Goal: Task Accomplishment & Management: Use online tool/utility

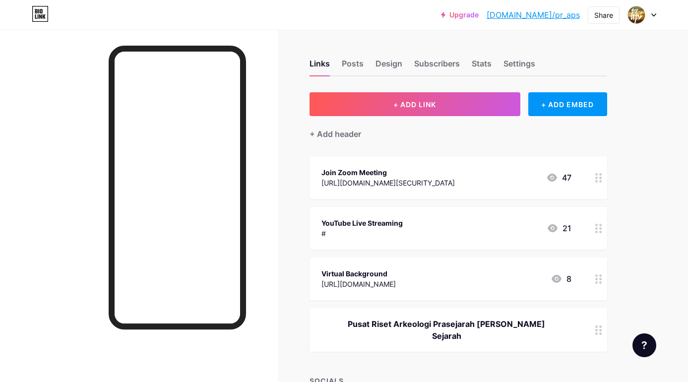
click at [382, 221] on div "YouTube Live Streaming" at bounding box center [361, 223] width 81 height 10
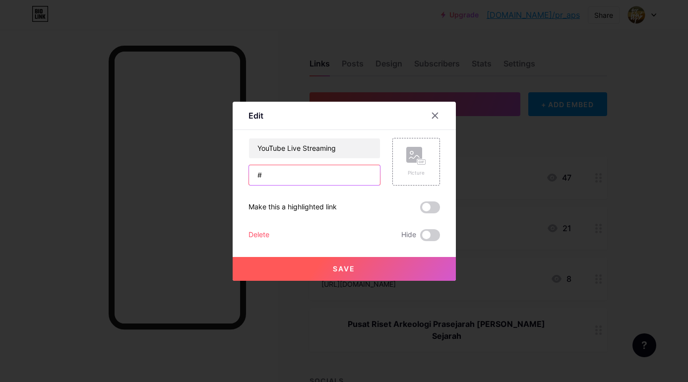
click at [304, 173] on input "#" at bounding box center [314, 175] width 131 height 20
paste input "[URL][DOMAIN_NAME]"
type input "[URL][DOMAIN_NAME]"
click at [349, 266] on span "Save" at bounding box center [344, 268] width 22 height 8
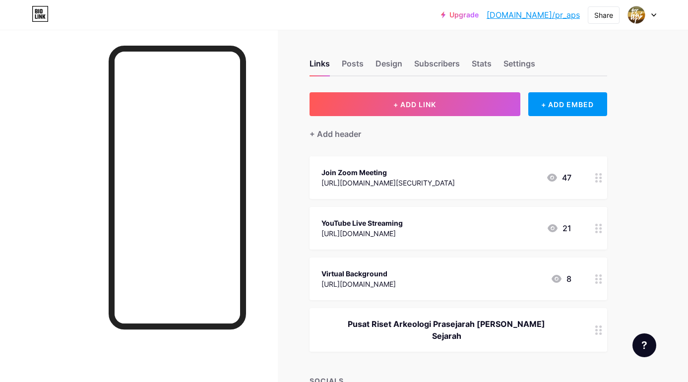
click at [361, 224] on div "YouTube Live Streaming" at bounding box center [361, 223] width 81 height 10
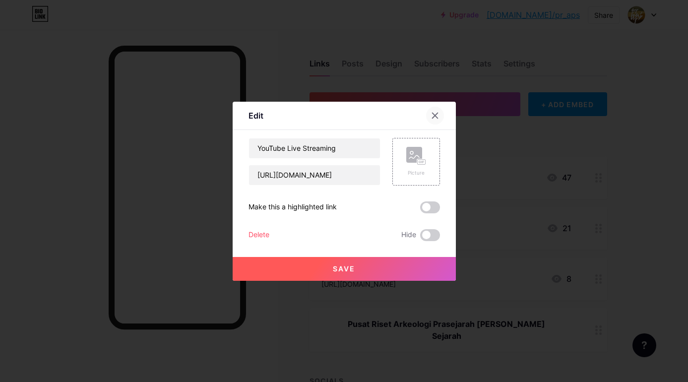
click at [436, 116] on icon at bounding box center [434, 115] width 5 height 5
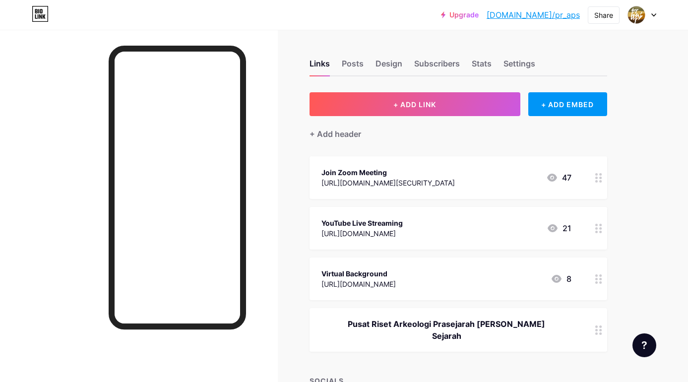
click at [287, 234] on div "Links Posts Design Subscribers Stats Settings + ADD LINK + ADD EMBED + Add head…" at bounding box center [324, 293] width 649 height 527
click at [298, 186] on div "Links Posts Design Subscribers Stats Settings + ADD LINK + ADD EMBED + Add head…" at bounding box center [324, 293] width 649 height 527
click at [371, 174] on div "Join Zoom Meeting" at bounding box center [387, 172] width 133 height 10
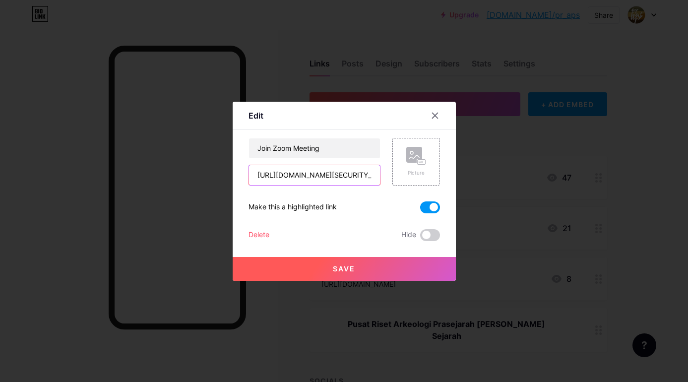
click at [334, 174] on input "[URL][DOMAIN_NAME][SECURITY_DATA]" at bounding box center [314, 175] width 131 height 20
click at [362, 265] on button "Save" at bounding box center [344, 269] width 223 height 24
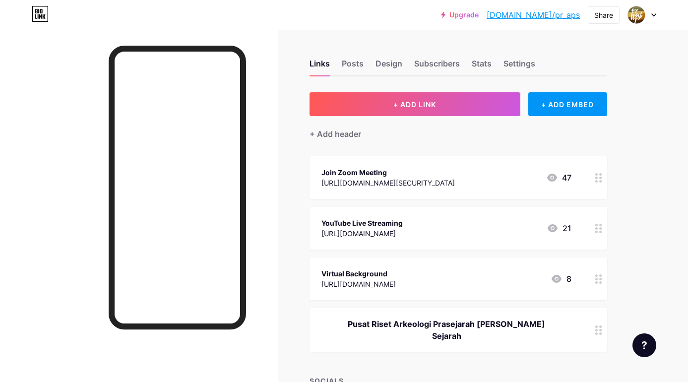
click at [382, 179] on div "[URL][DOMAIN_NAME][SECURITY_DATA]" at bounding box center [387, 183] width 133 height 10
click at [436, 208] on span at bounding box center [430, 207] width 20 height 12
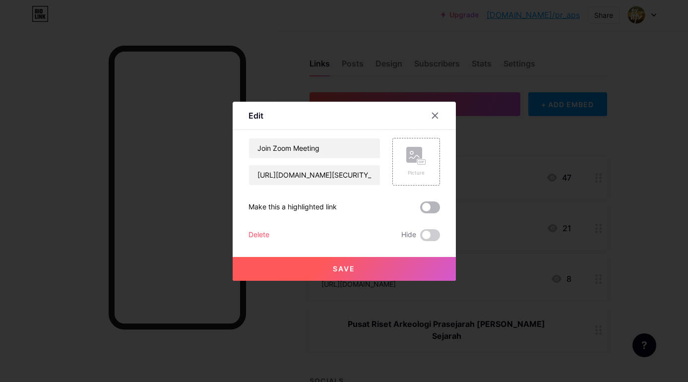
click at [420, 210] on input "checkbox" at bounding box center [420, 210] width 0 height 0
click at [346, 267] on span "Save" at bounding box center [344, 268] width 22 height 8
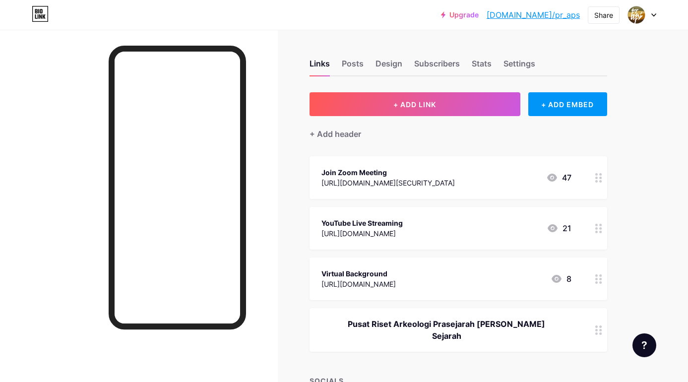
click at [282, 169] on div "Links Posts Design Subscribers Stats Settings + ADD LINK + ADD EMBED + Add head…" at bounding box center [324, 293] width 649 height 527
click at [542, 15] on link "[DOMAIN_NAME]/pr_aps" at bounding box center [533, 15] width 93 height 12
click at [292, 81] on div "Links Posts Design Subscribers Stats Settings + ADD LINK + ADD EMBED + Add head…" at bounding box center [324, 293] width 649 height 527
